Goal: Check status: Check status

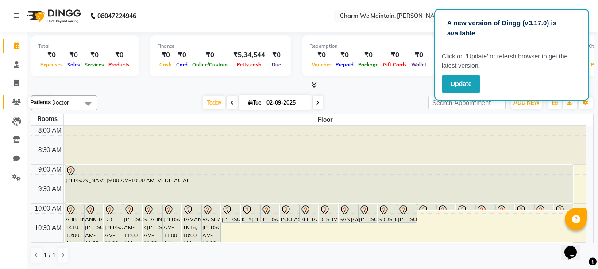
click at [16, 100] on icon at bounding box center [16, 102] width 8 height 7
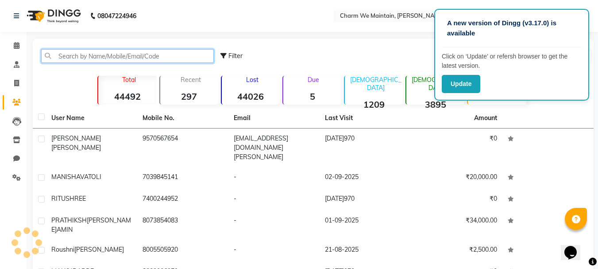
click at [92, 57] on input "text" at bounding box center [127, 56] width 173 height 14
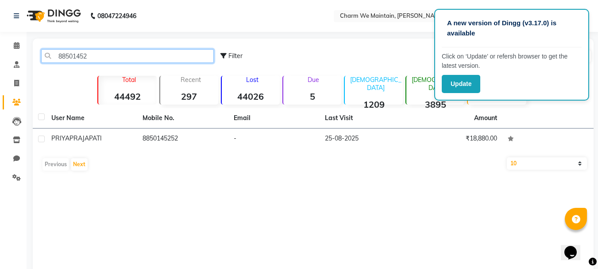
drag, startPoint x: 95, startPoint y: 57, endPoint x: 37, endPoint y: 58, distance: 58.0
click at [37, 58] on div "88501452" at bounding box center [128, 56] width 186 height 14
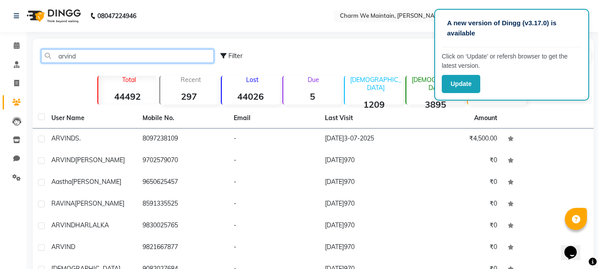
click at [70, 59] on input "arvind" at bounding box center [127, 56] width 173 height 14
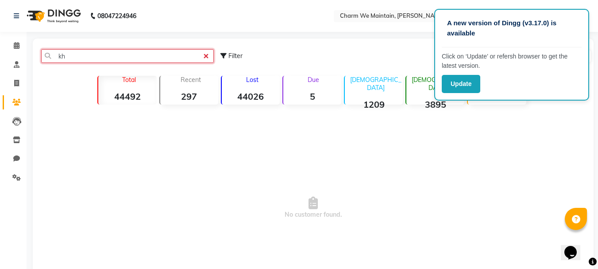
type input "k"
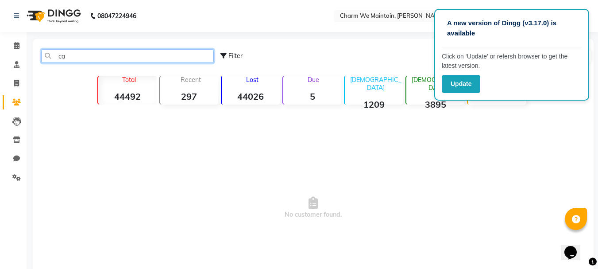
type input "c"
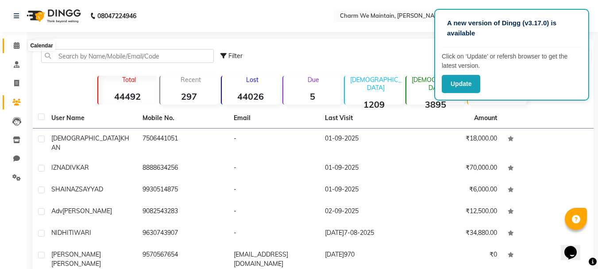
click at [15, 44] on icon at bounding box center [17, 45] width 6 height 7
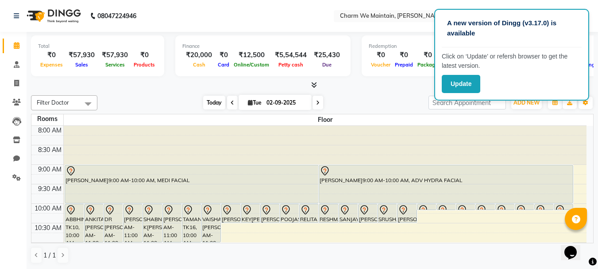
click at [206, 102] on span "Today" at bounding box center [214, 103] width 22 height 14
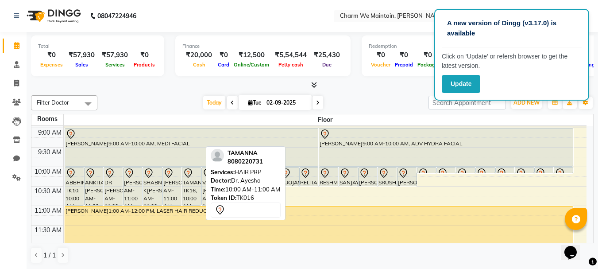
scroll to position [44, 0]
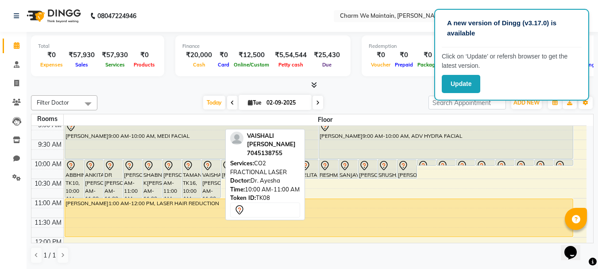
click at [214, 177] on div "VAISHALI [PERSON_NAME]0:00 AM-11:00 AM, CO2 FRACTIONAL LASER" at bounding box center [211, 179] width 19 height 38
select select "7"
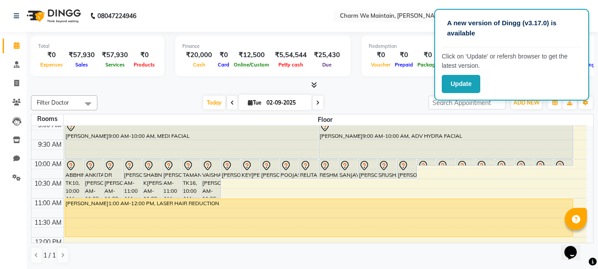
click at [231, 102] on icon at bounding box center [233, 102] width 4 height 5
type input "01-09-2025"
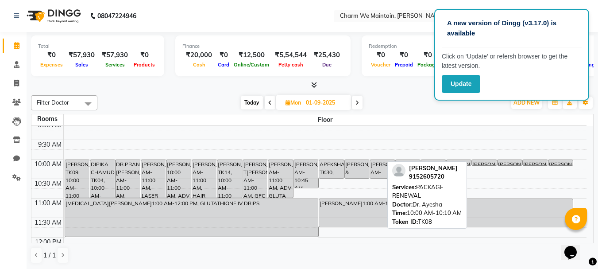
click at [484, 163] on div "[PERSON_NAME]T[PERSON_NAME]0:00 AM-10:10 AM, PACKAGE RENEWAL" at bounding box center [484, 162] width 25 height 5
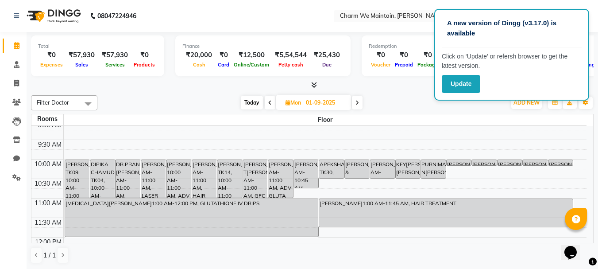
click at [268, 101] on icon at bounding box center [270, 102] width 4 height 5
type input "31-08-2025"
